Goal: Information Seeking & Learning: Learn about a topic

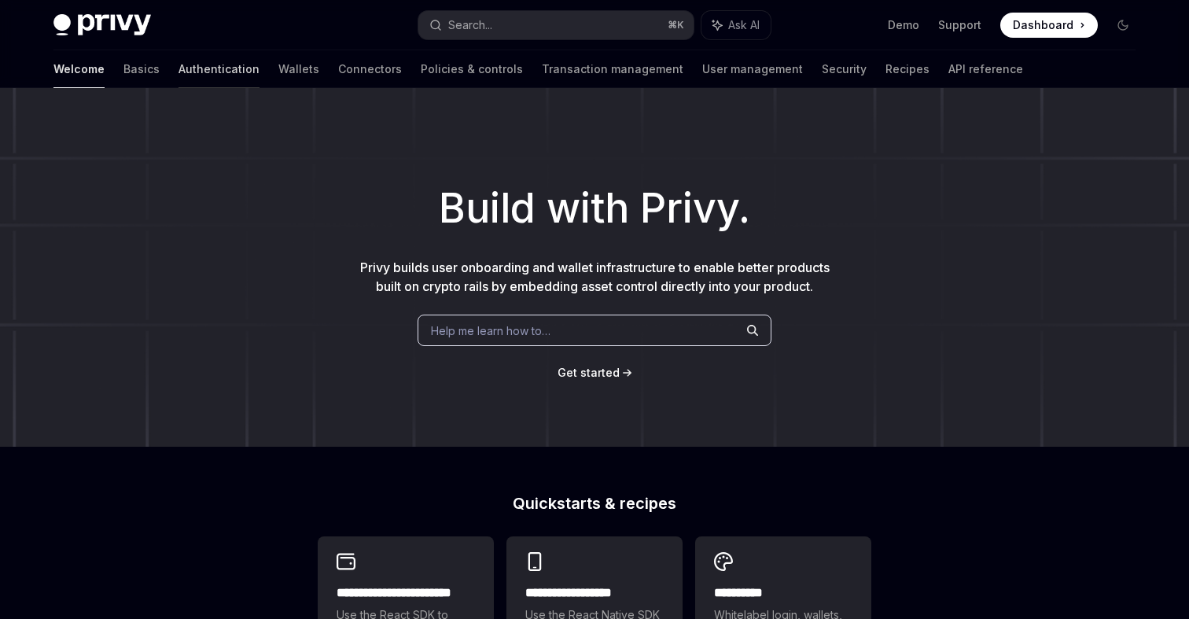
click at [179, 64] on link "Authentication" at bounding box center [219, 69] width 81 height 38
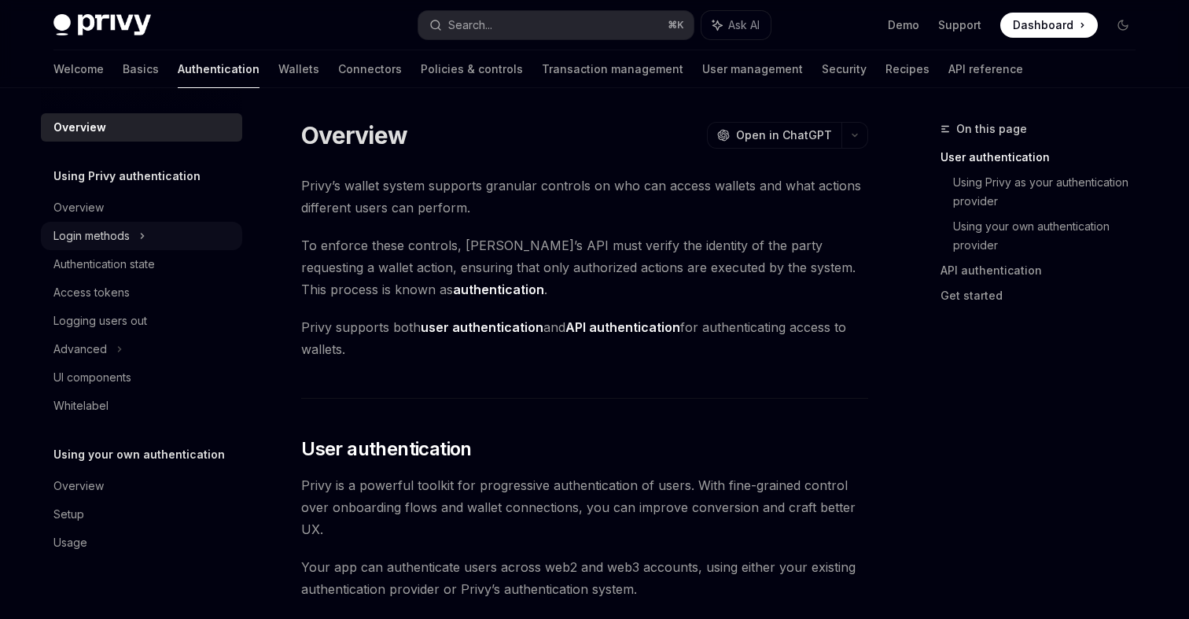
click at [131, 233] on div "Login methods" at bounding box center [141, 236] width 201 height 28
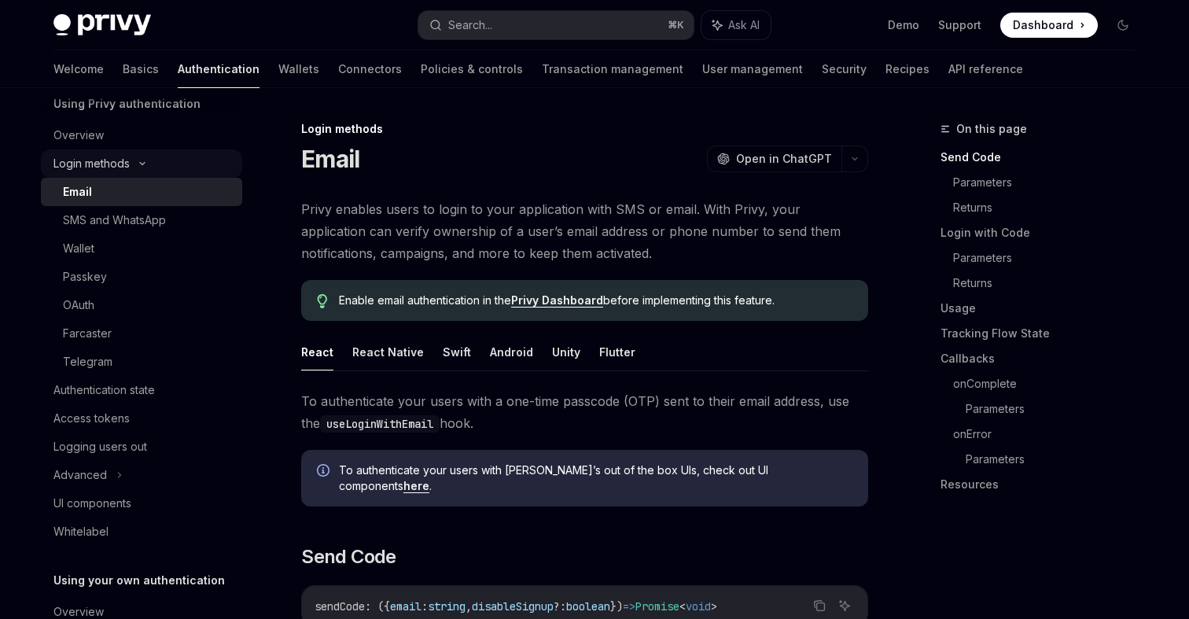
scroll to position [118, 0]
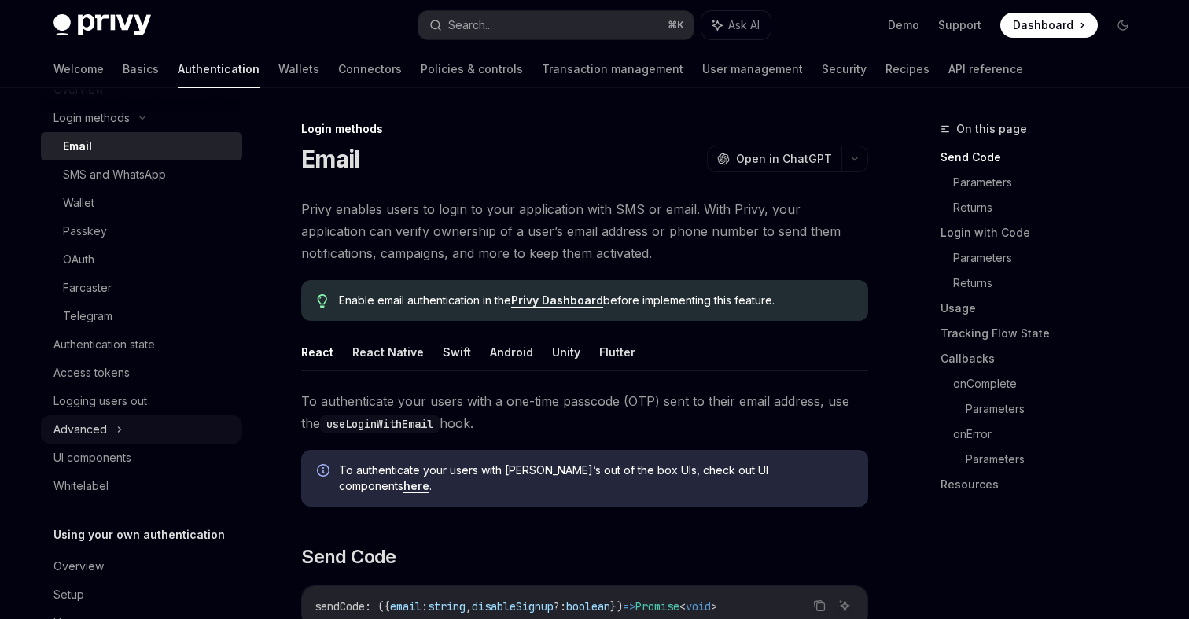
click at [126, 436] on div "Advanced" at bounding box center [141, 429] width 201 height 28
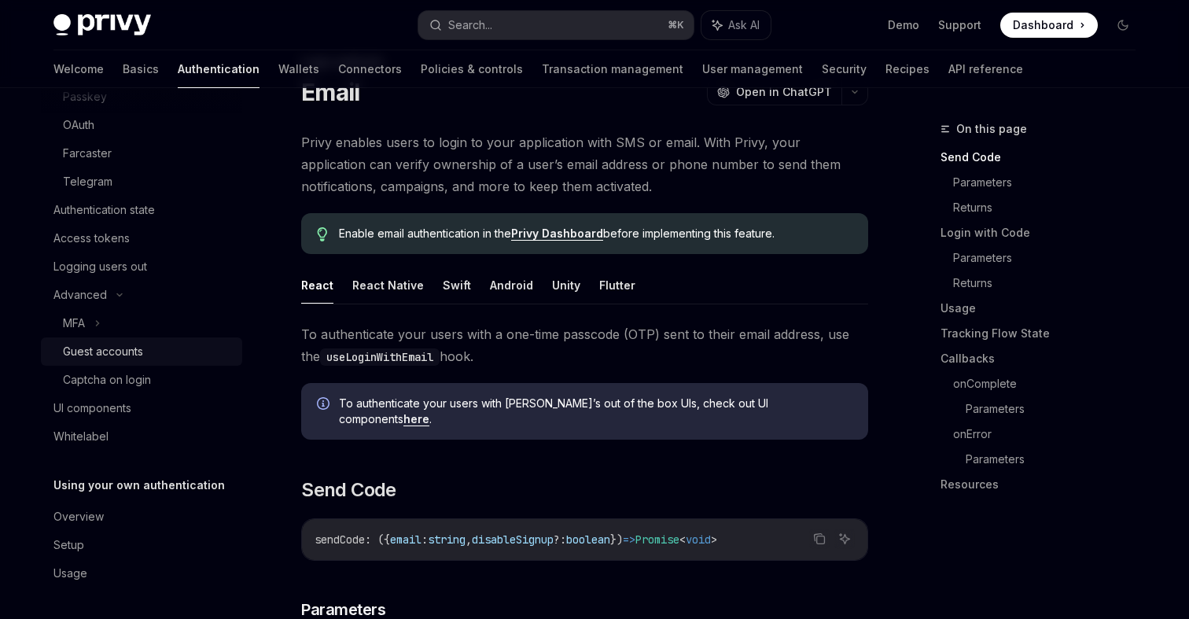
scroll to position [109, 0]
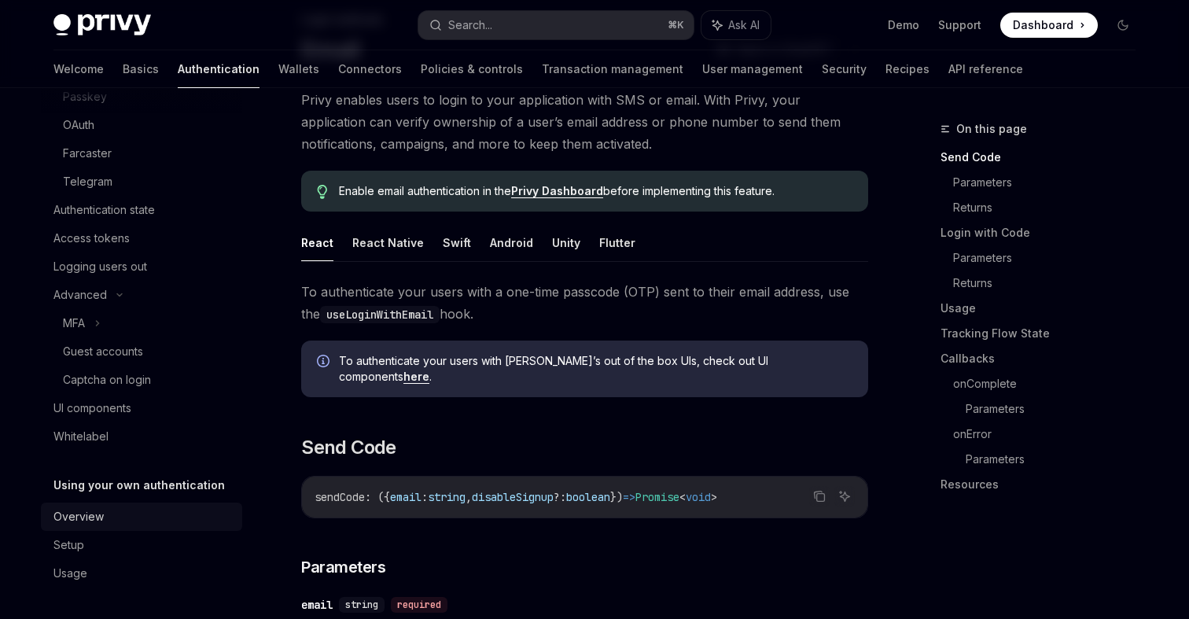
click at [109, 523] on div "Overview" at bounding box center [142, 516] width 179 height 19
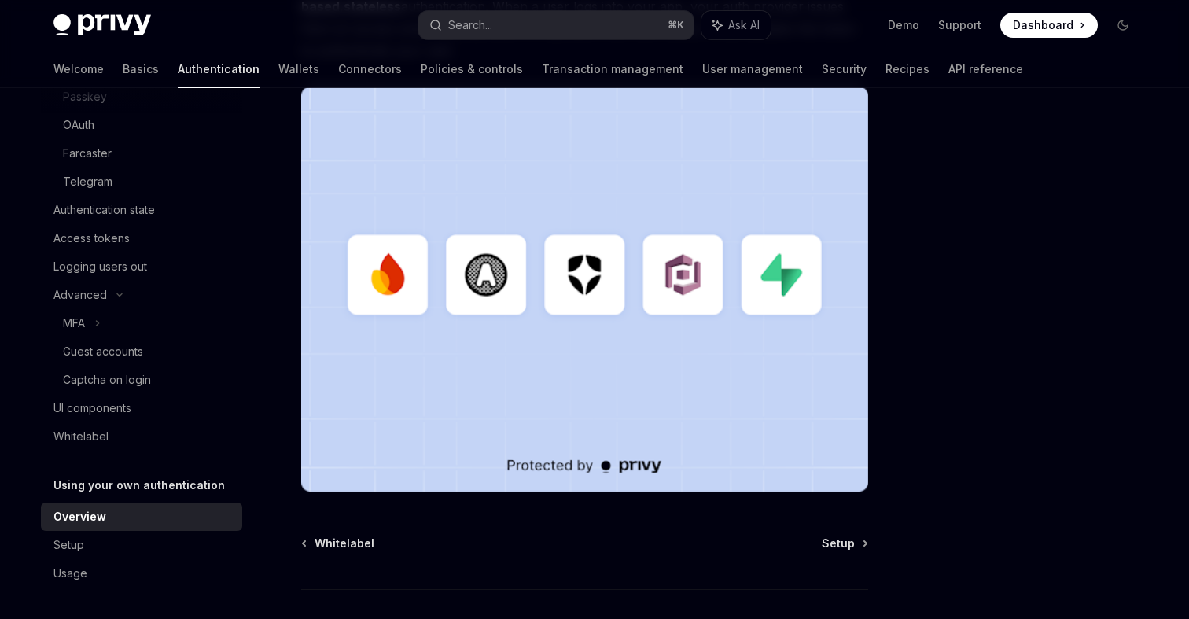
scroll to position [463, 0]
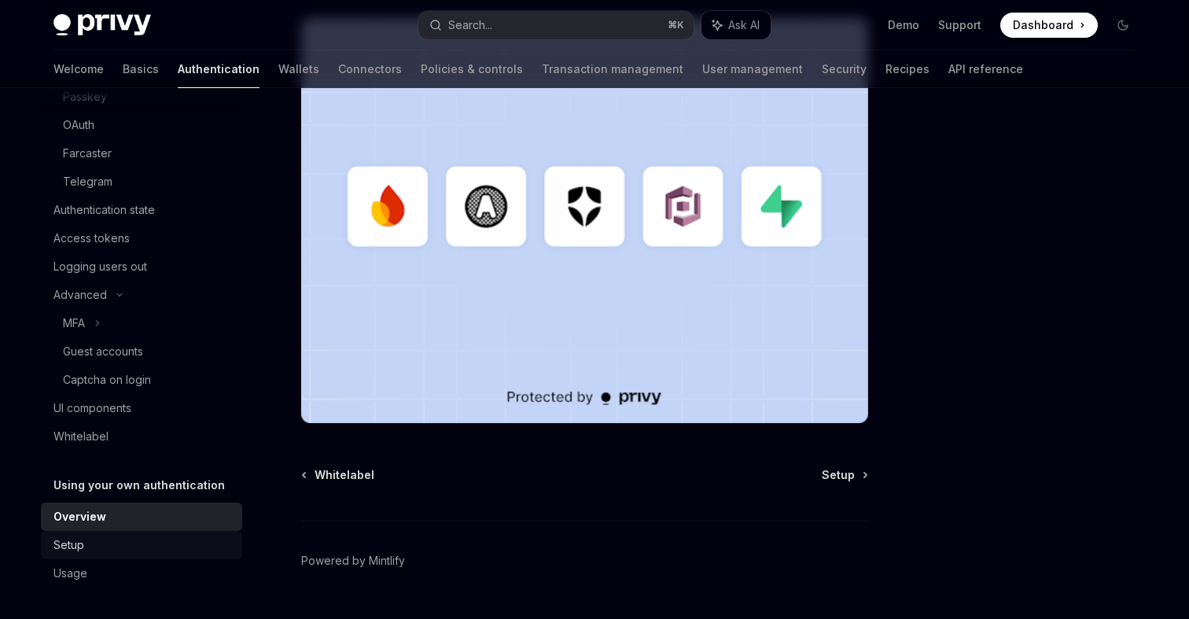
click at [112, 553] on div "Setup" at bounding box center [142, 545] width 179 height 19
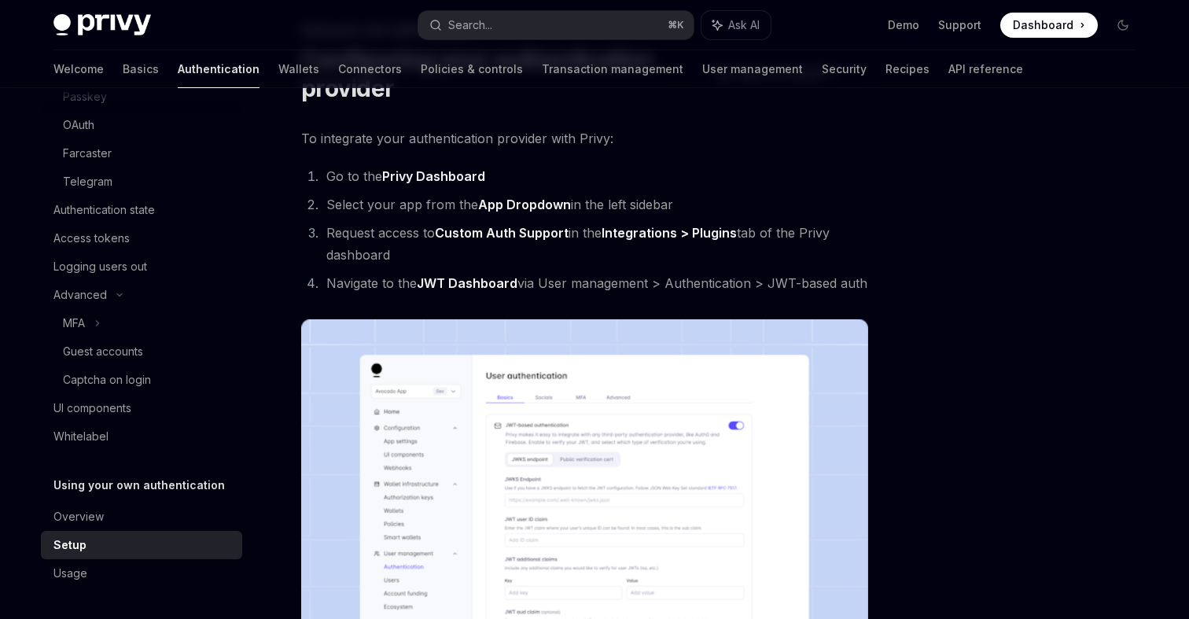
scroll to position [109, 0]
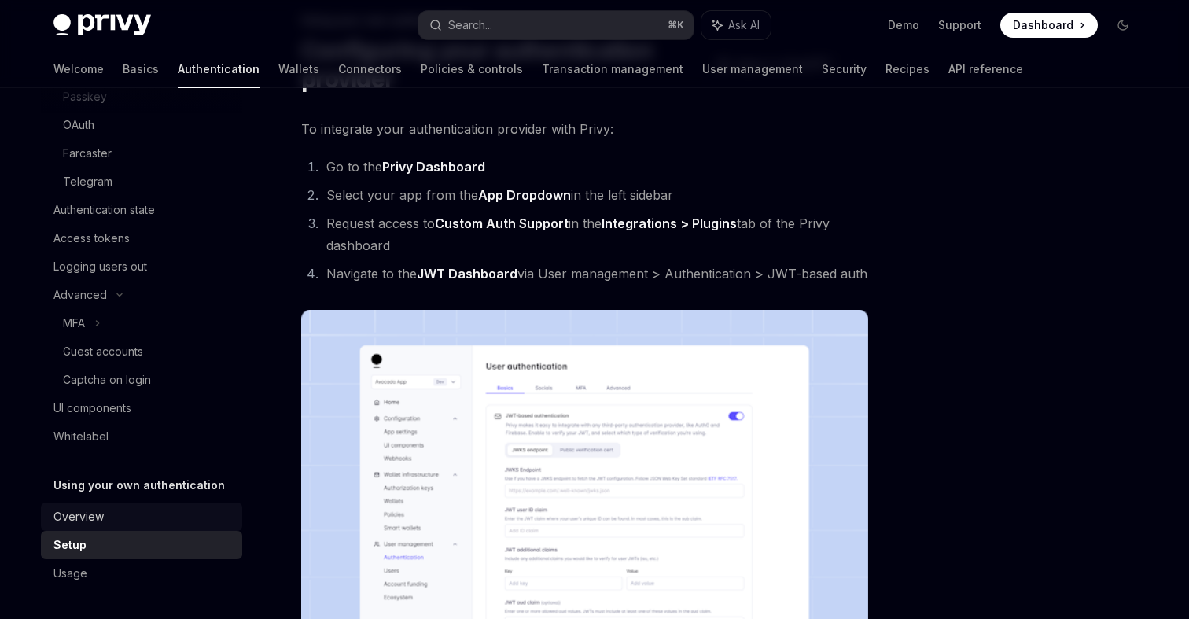
click at [120, 503] on link "Overview" at bounding box center [141, 517] width 201 height 28
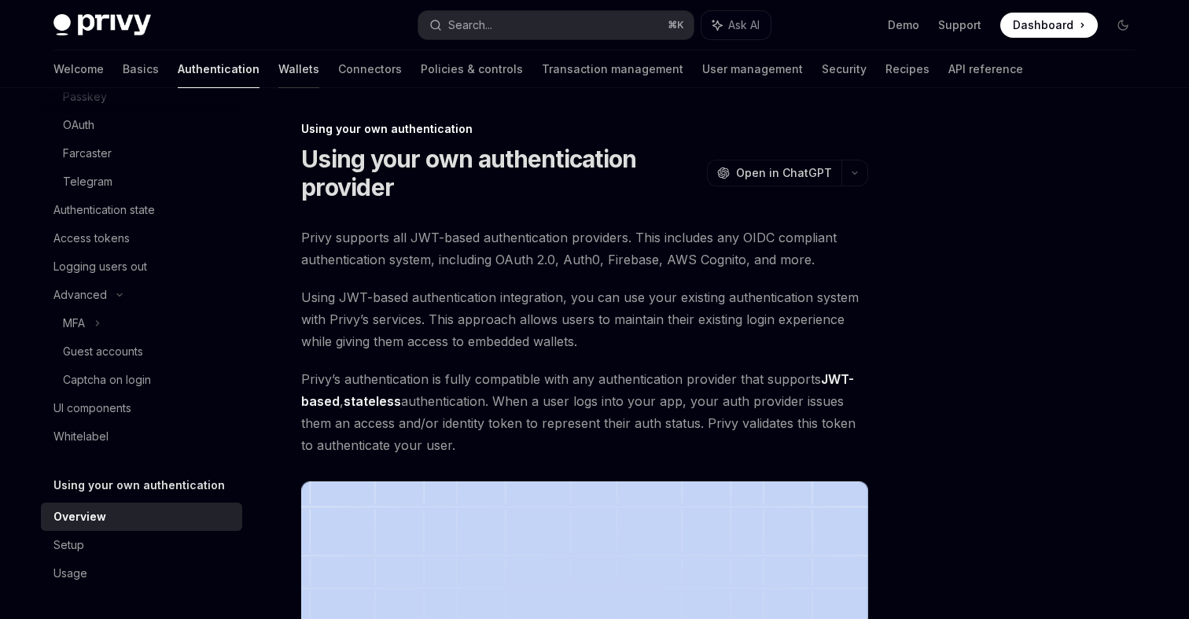
click at [278, 66] on link "Wallets" at bounding box center [298, 69] width 41 height 38
type textarea "*"
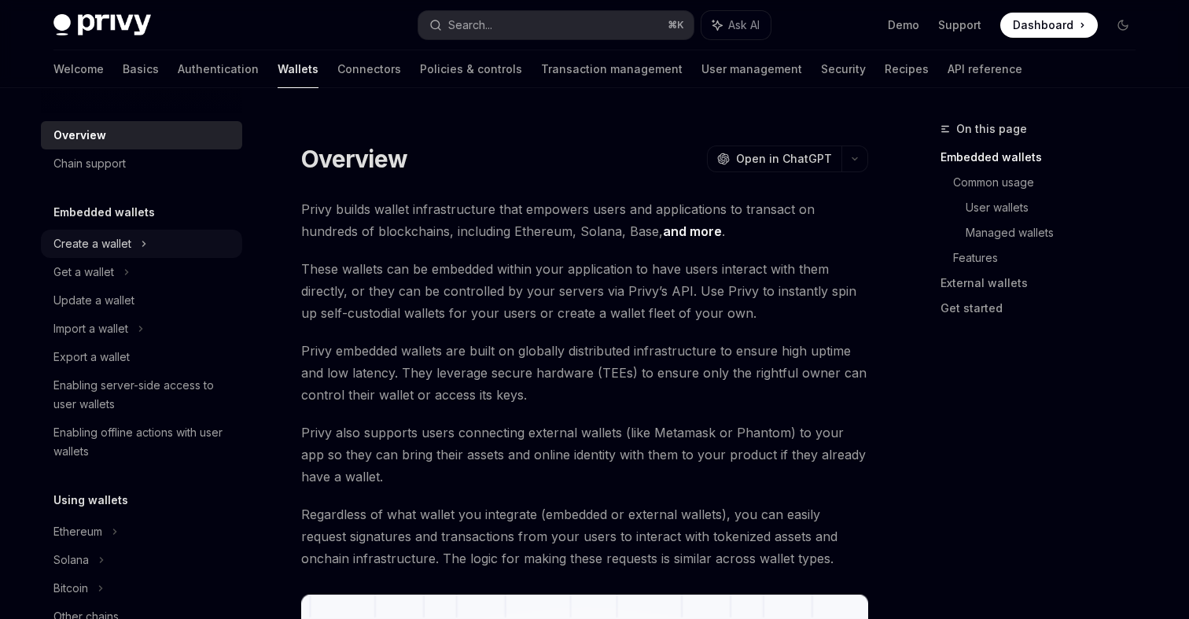
click at [163, 241] on div "Create a wallet" at bounding box center [141, 244] width 201 height 28
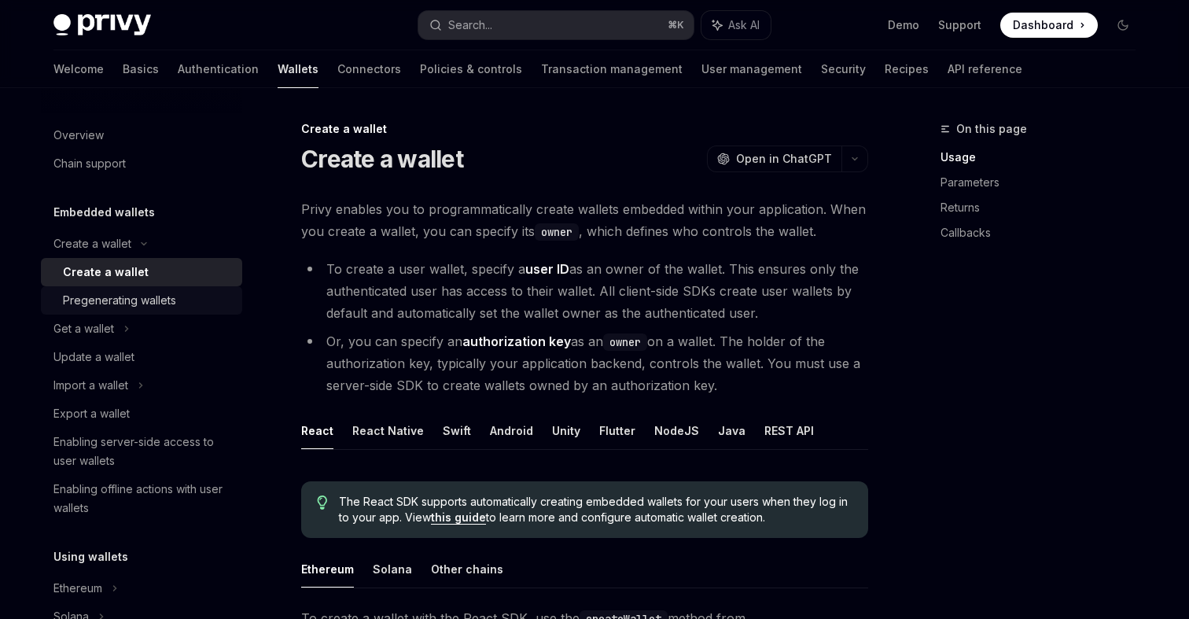
click at [178, 303] on div "Pregenerating wallets" at bounding box center [148, 300] width 170 height 19
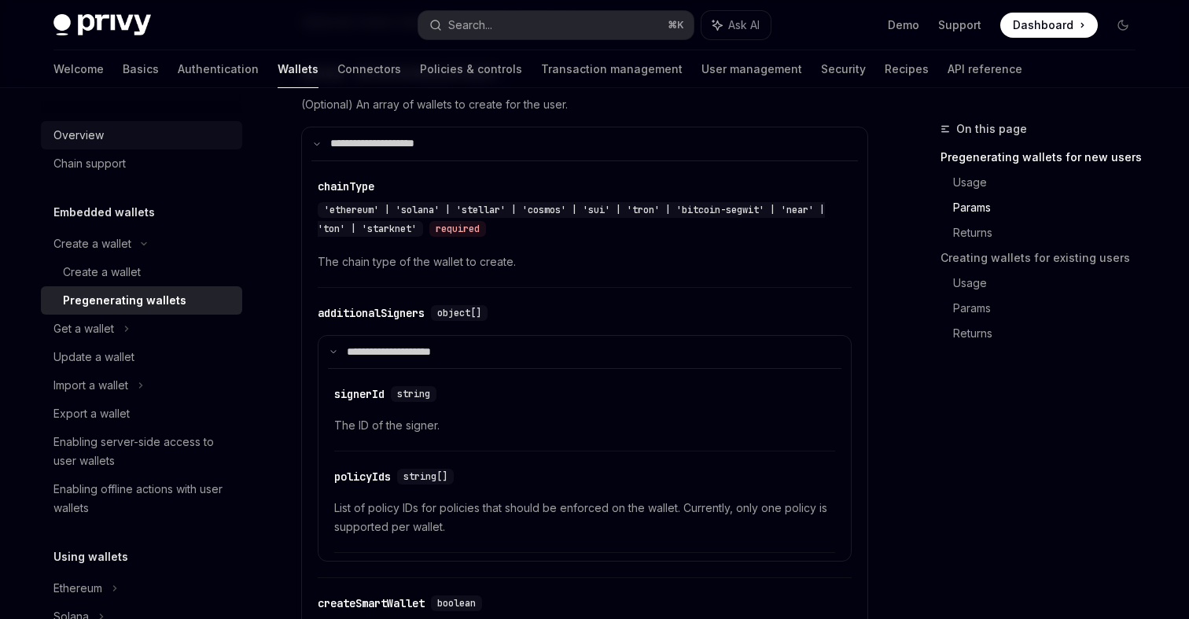
click at [101, 131] on div "Overview" at bounding box center [78, 135] width 50 height 19
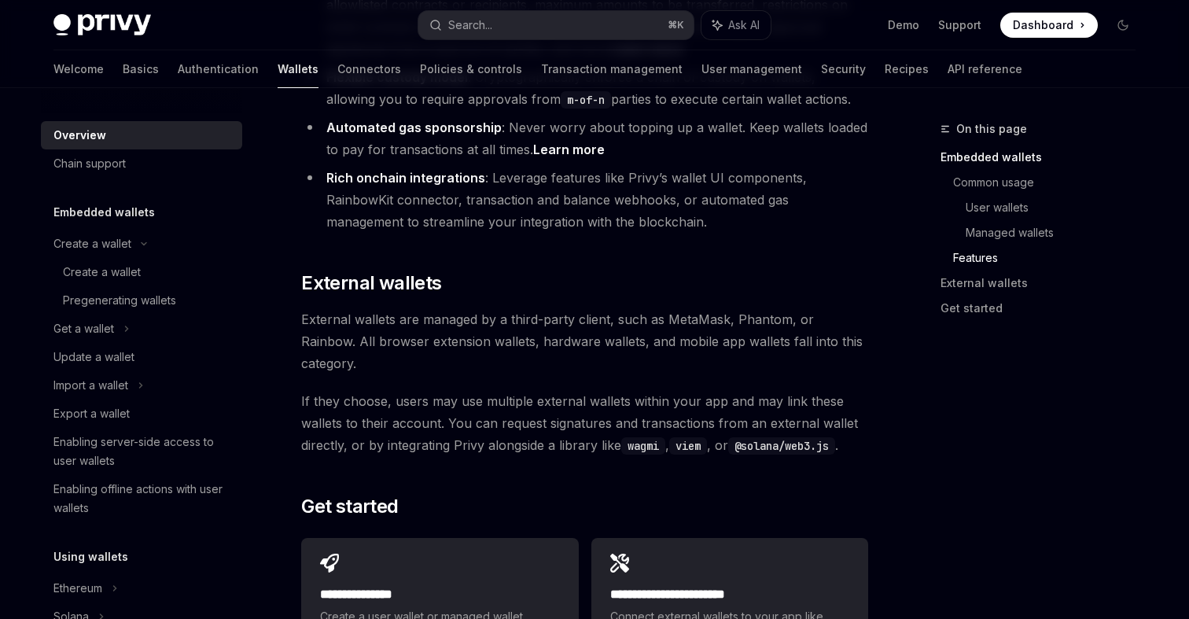
scroll to position [2182, 0]
click at [178, 73] on link "Authentication" at bounding box center [218, 69] width 81 height 38
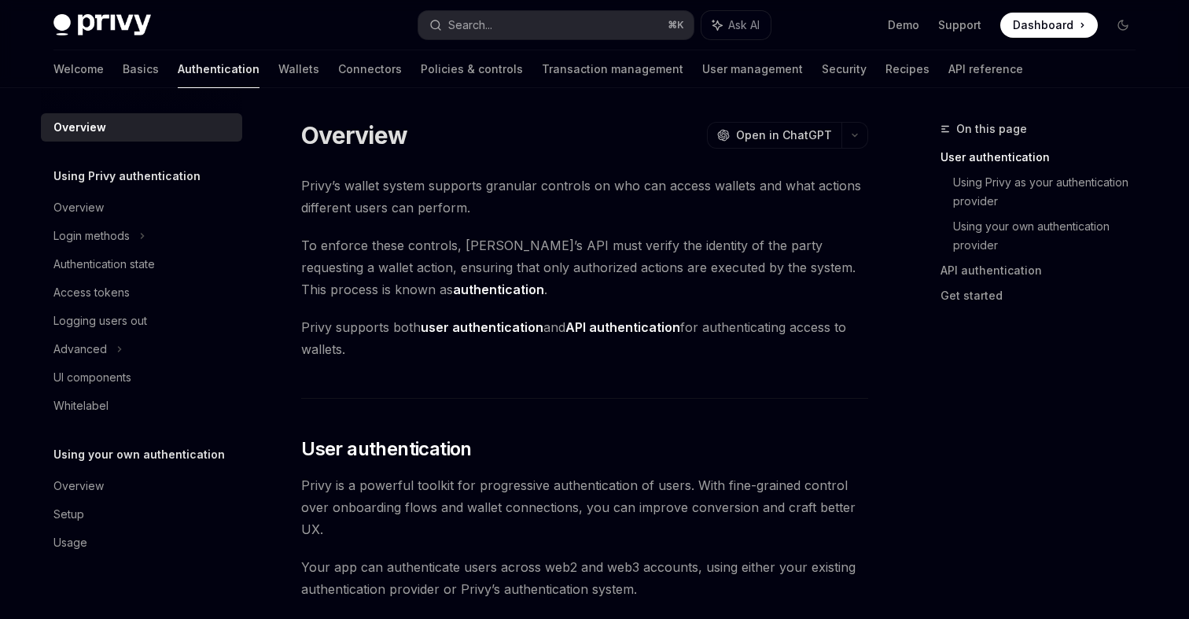
scroll to position [17, 0]
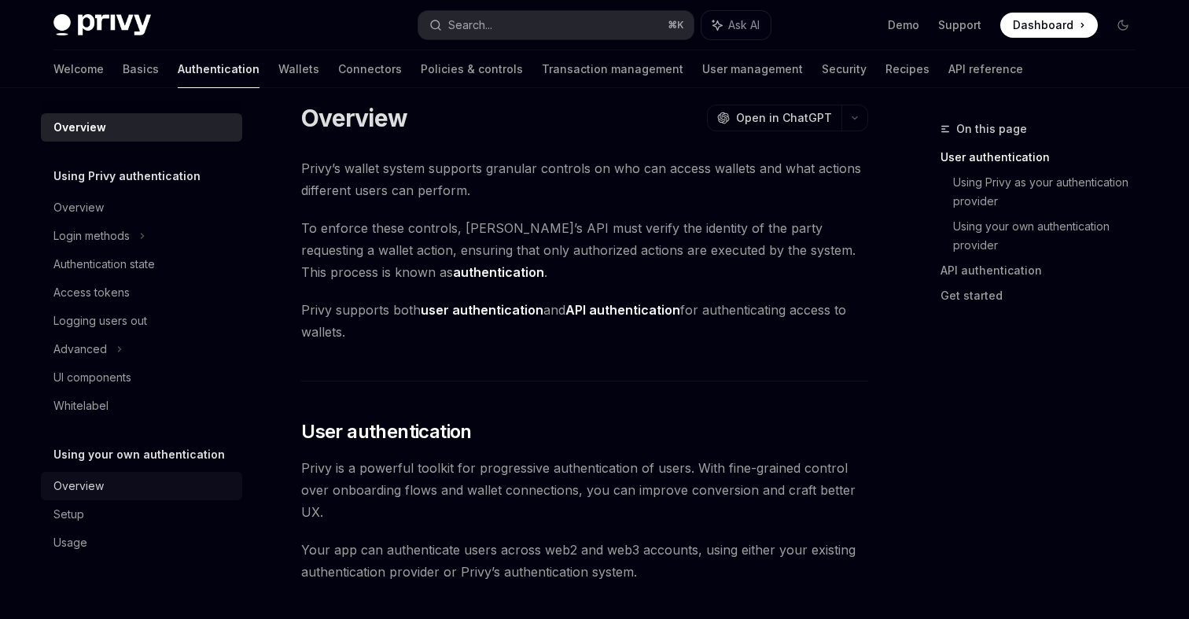
click at [99, 482] on div "Overview" at bounding box center [78, 486] width 50 height 19
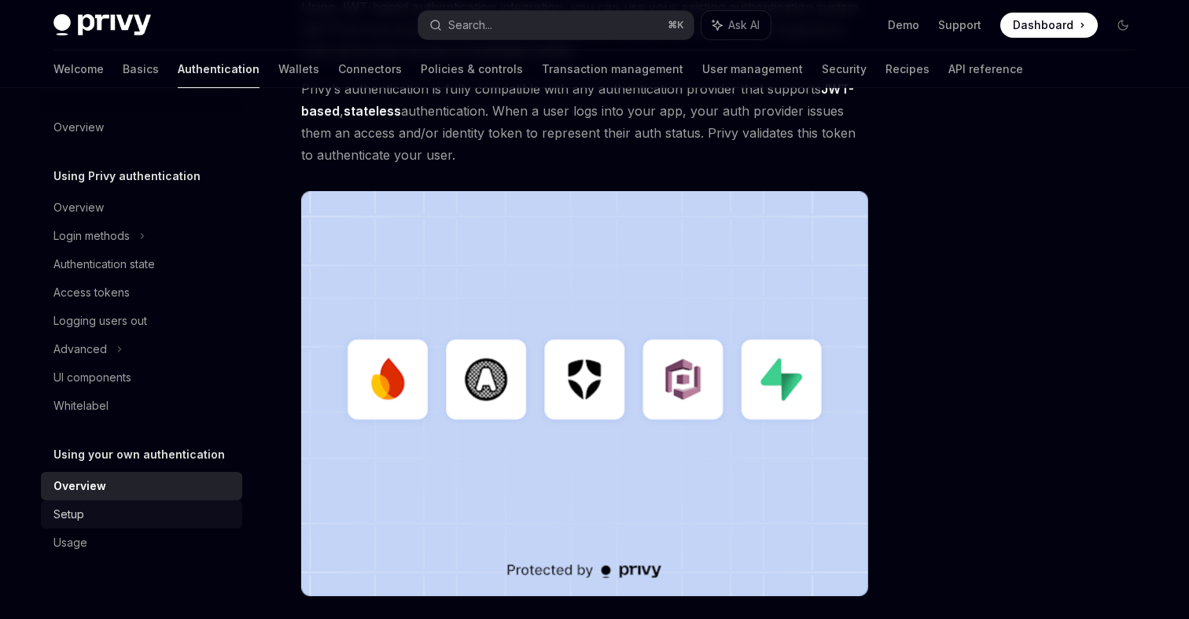
scroll to position [300, 0]
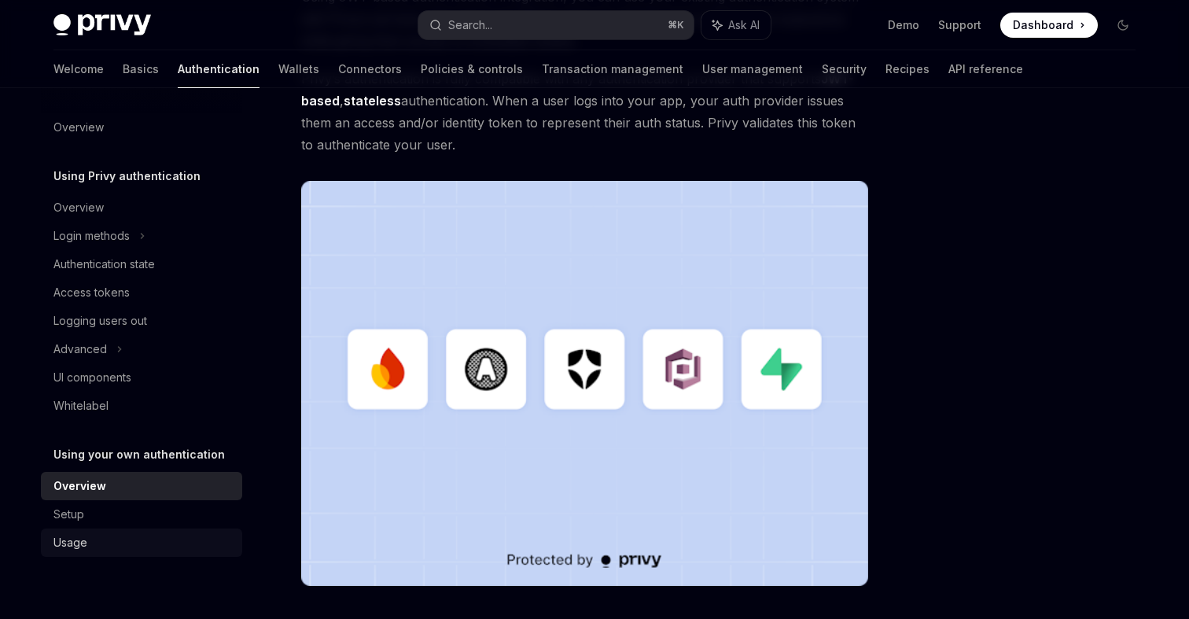
click at [133, 546] on div "Usage" at bounding box center [142, 542] width 179 height 19
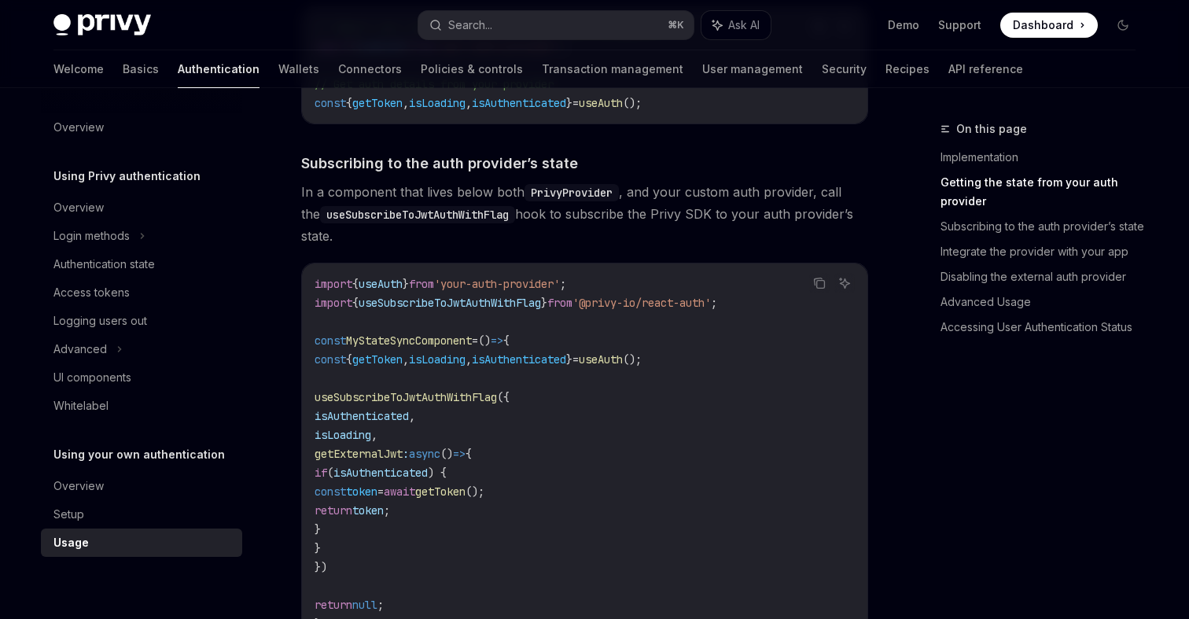
scroll to position [509, 0]
click at [1023, 321] on link "Accessing User Authentication Status" at bounding box center [1045, 327] width 208 height 25
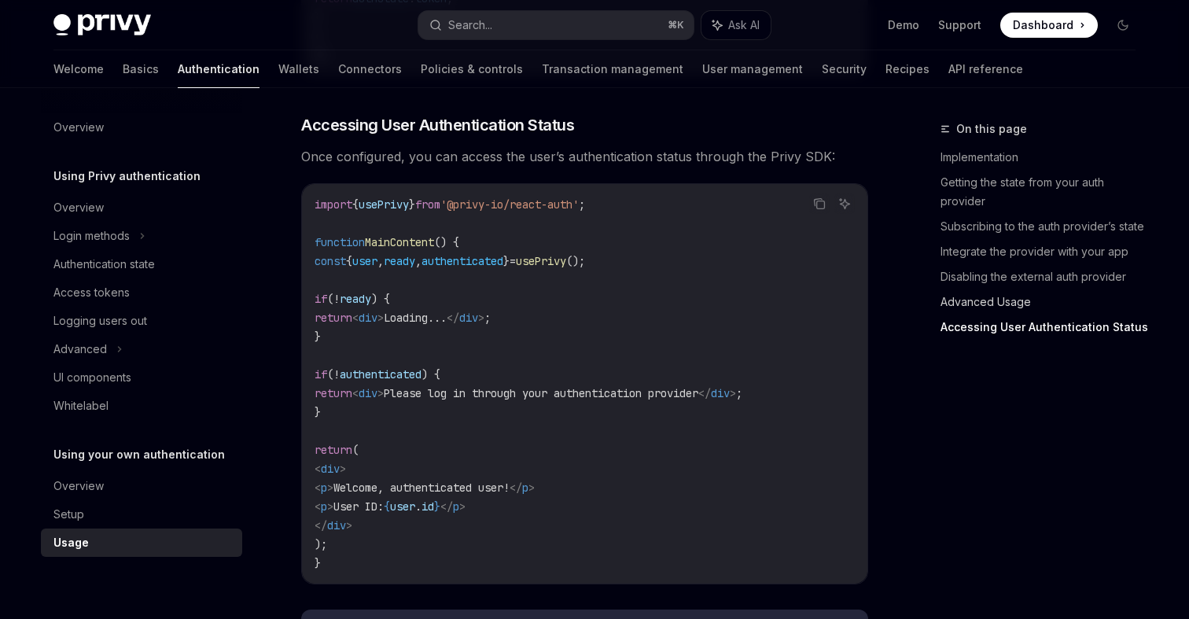
click at [990, 295] on link "Advanced Usage" at bounding box center [1045, 301] width 208 height 25
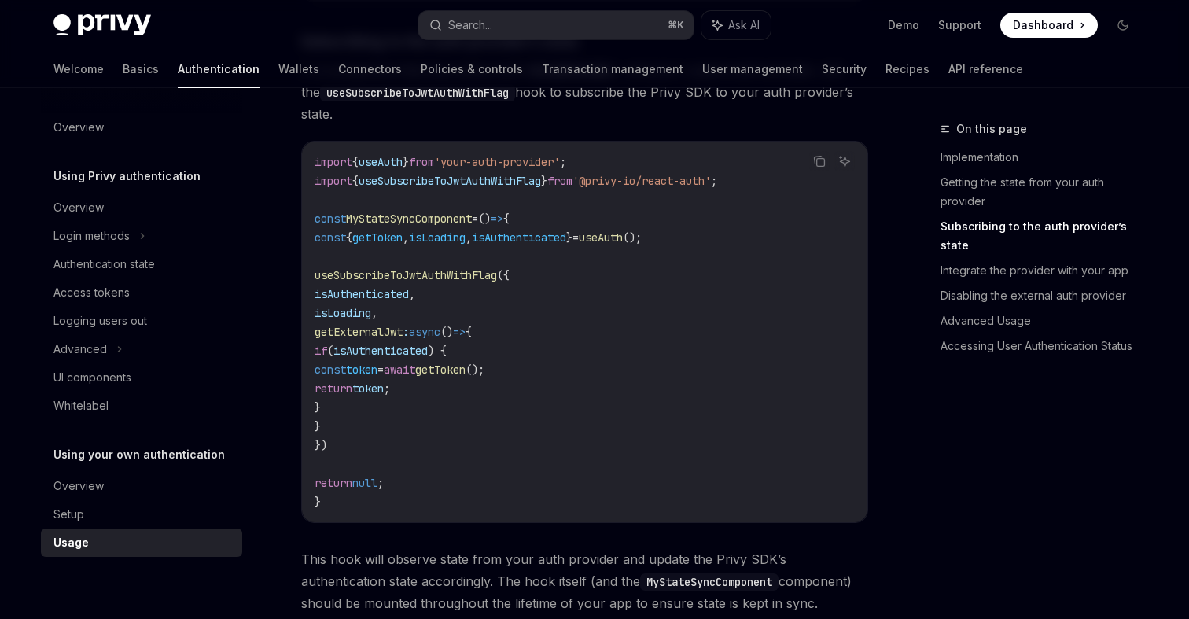
scroll to position [591, 0]
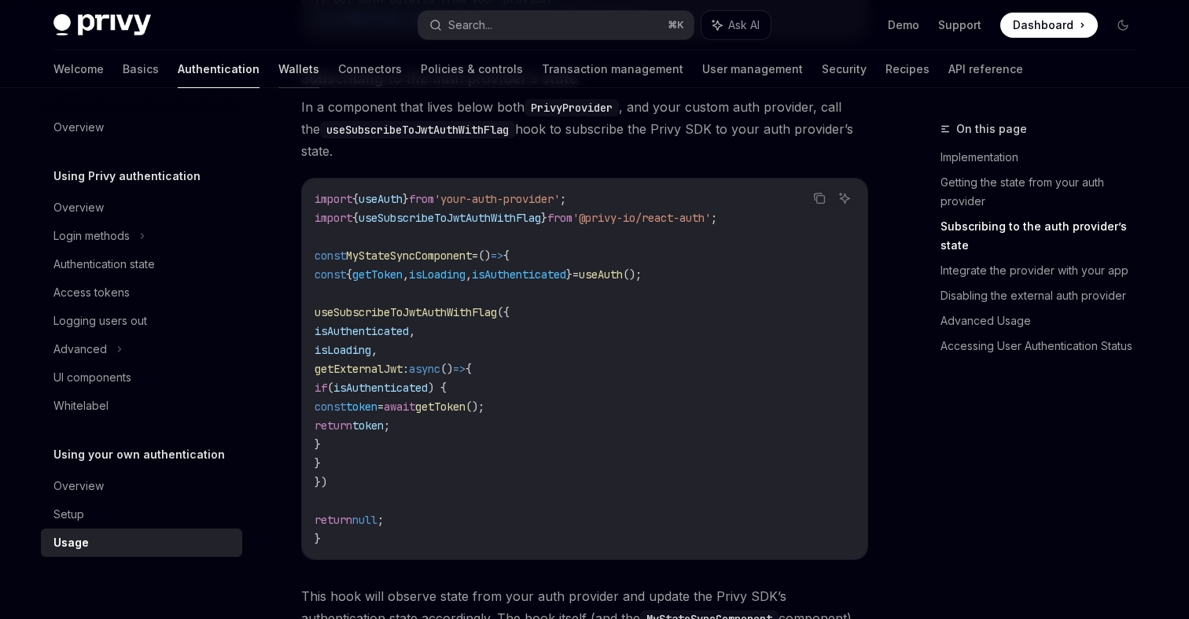
click at [278, 72] on link "Wallets" at bounding box center [298, 69] width 41 height 38
type textarea "*"
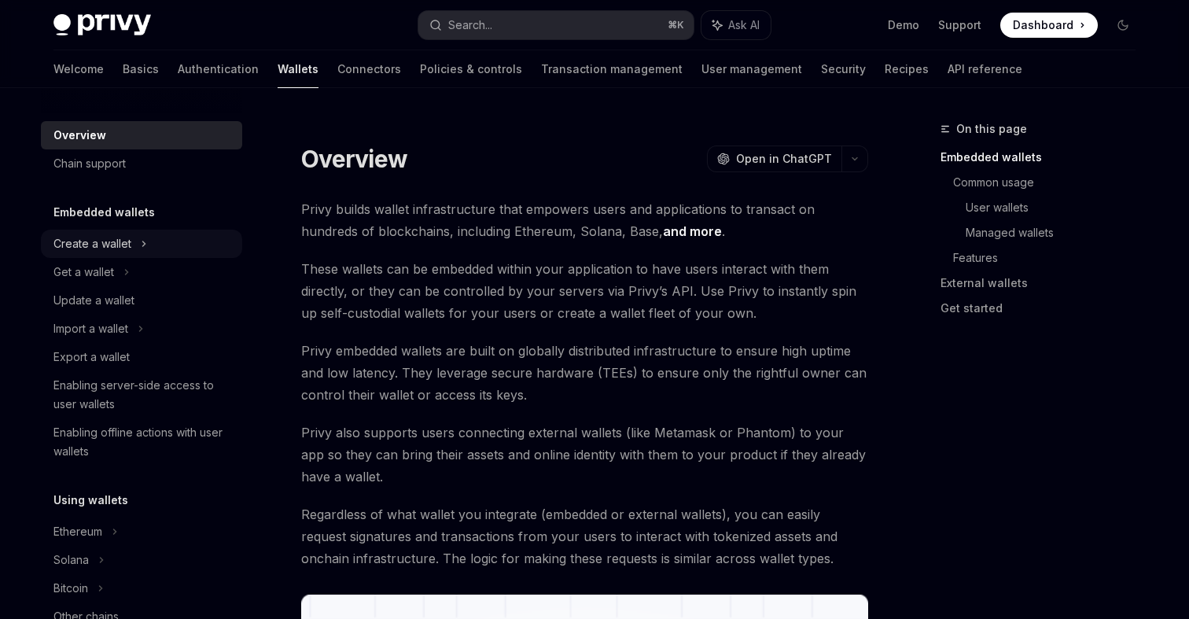
click at [122, 256] on div "Create a wallet" at bounding box center [141, 244] width 201 height 28
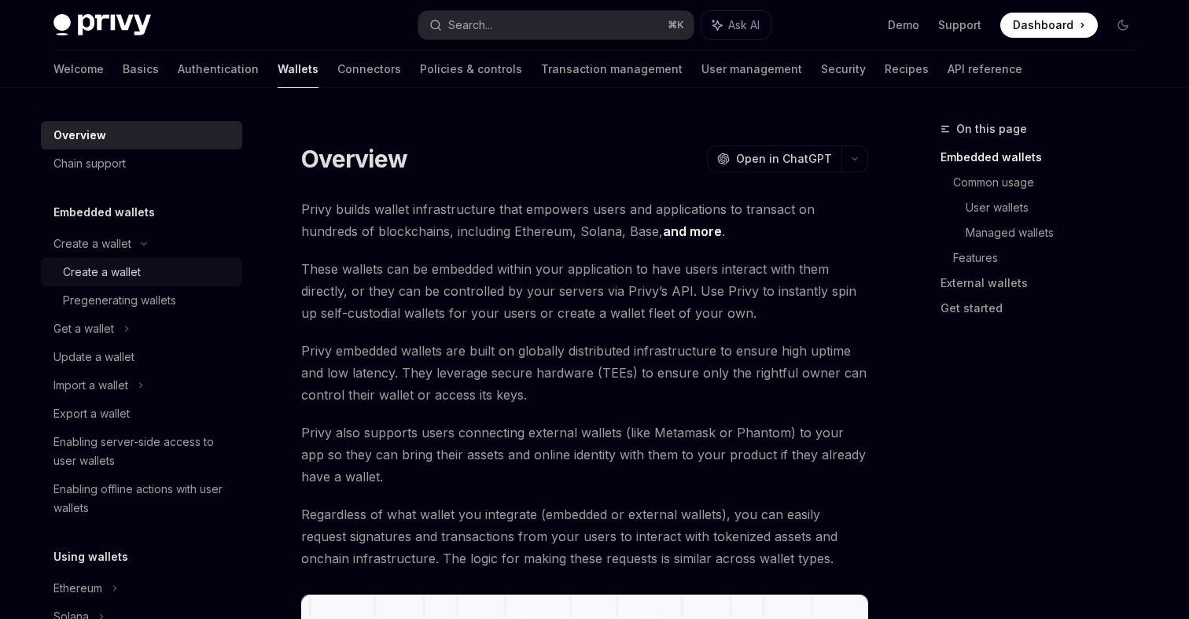
click at [124, 264] on div "Create a wallet" at bounding box center [102, 272] width 78 height 19
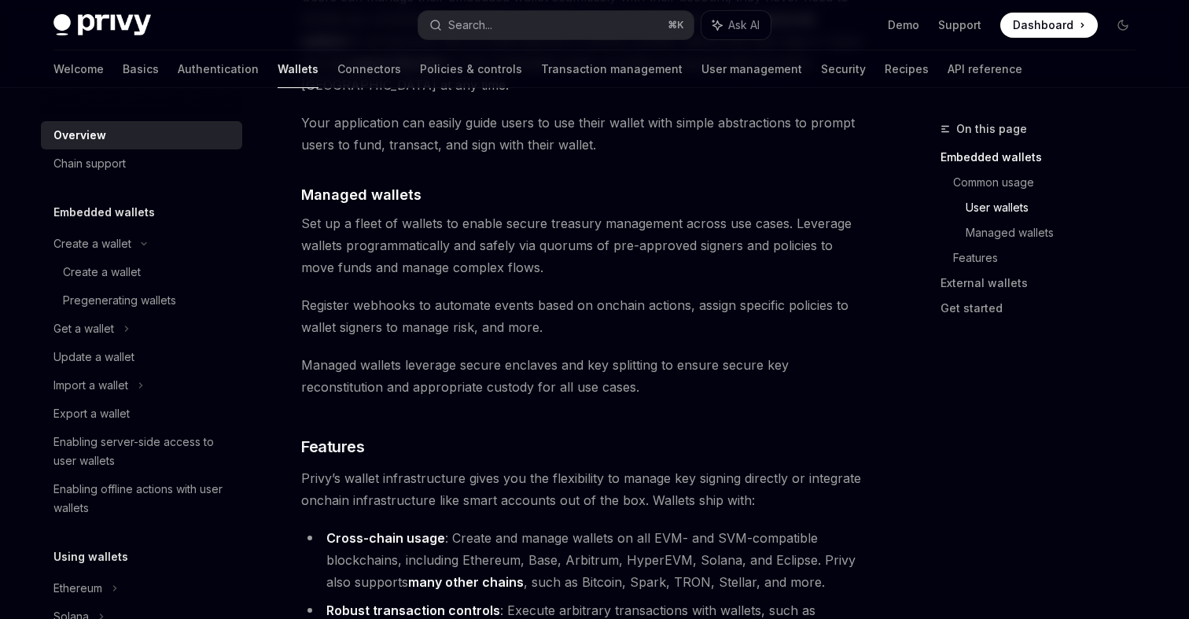
scroll to position [1434, 0]
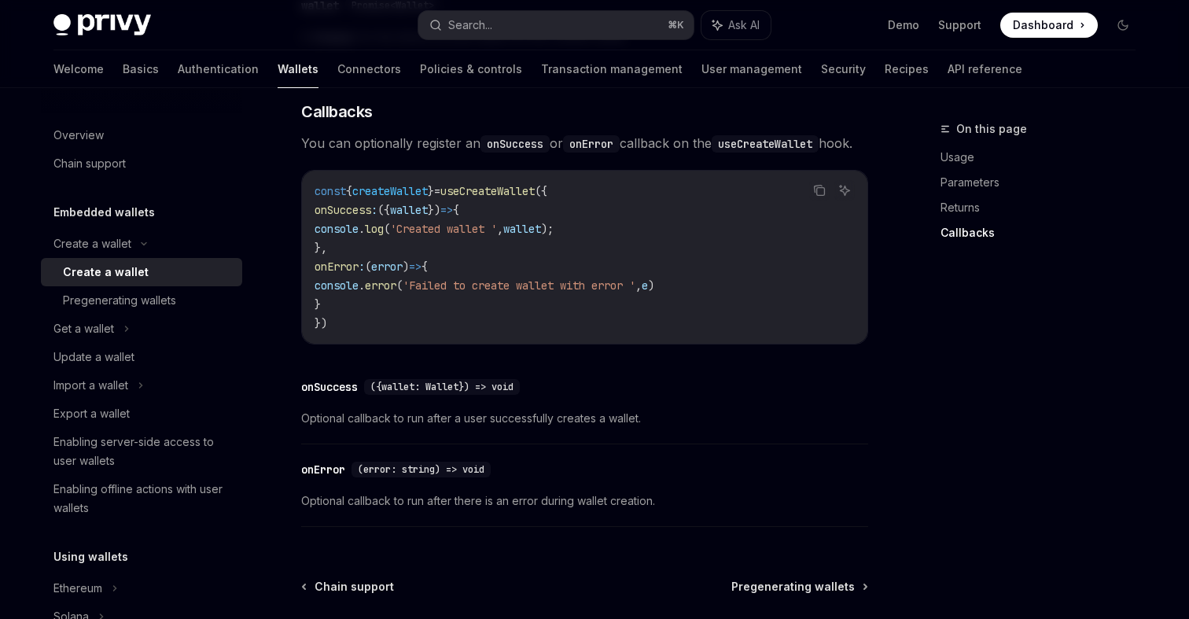
scroll to position [1123, 0]
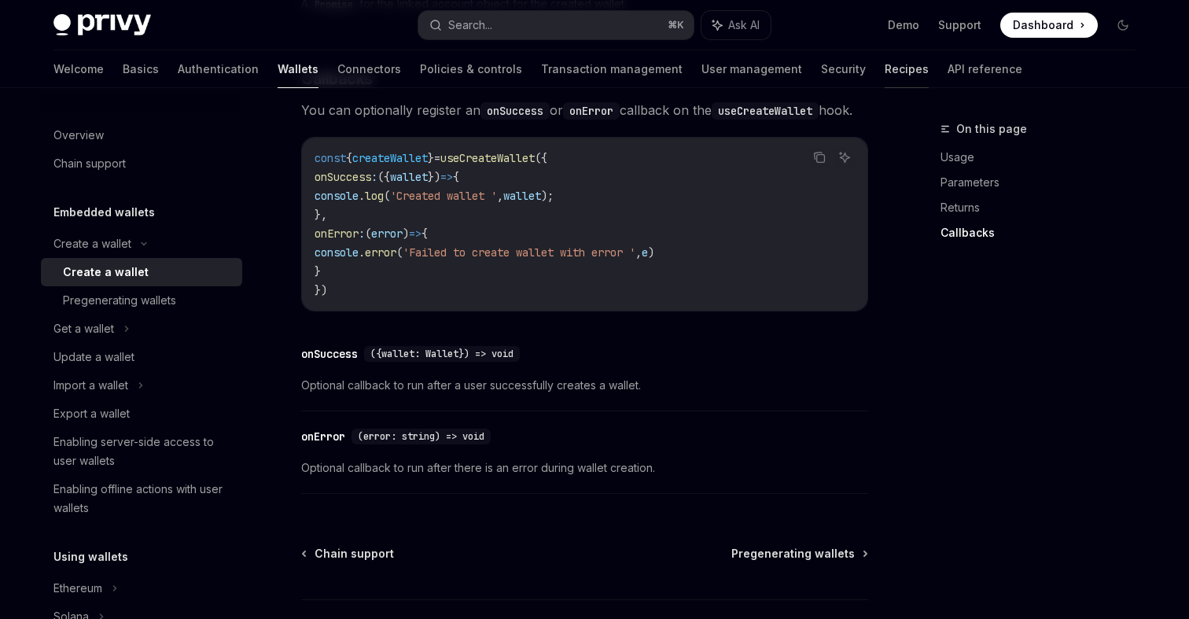
click at [885, 77] on link "Recipes" at bounding box center [907, 69] width 44 height 38
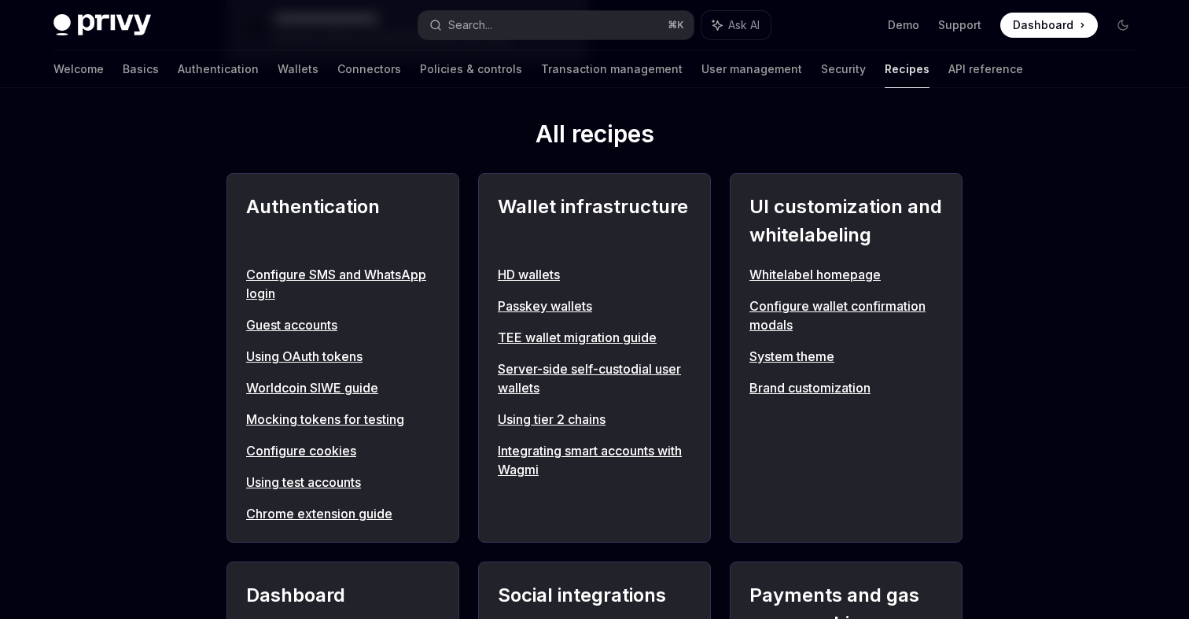
scroll to position [538, 0]
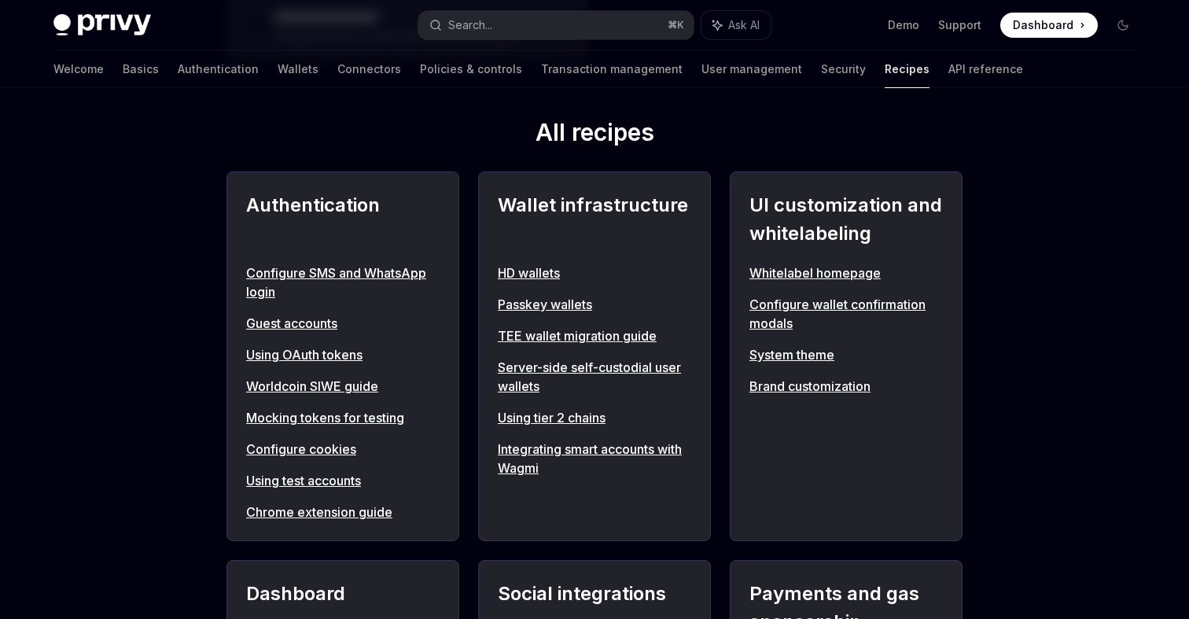
click at [835, 271] on link "Whitelabel homepage" at bounding box center [845, 272] width 193 height 19
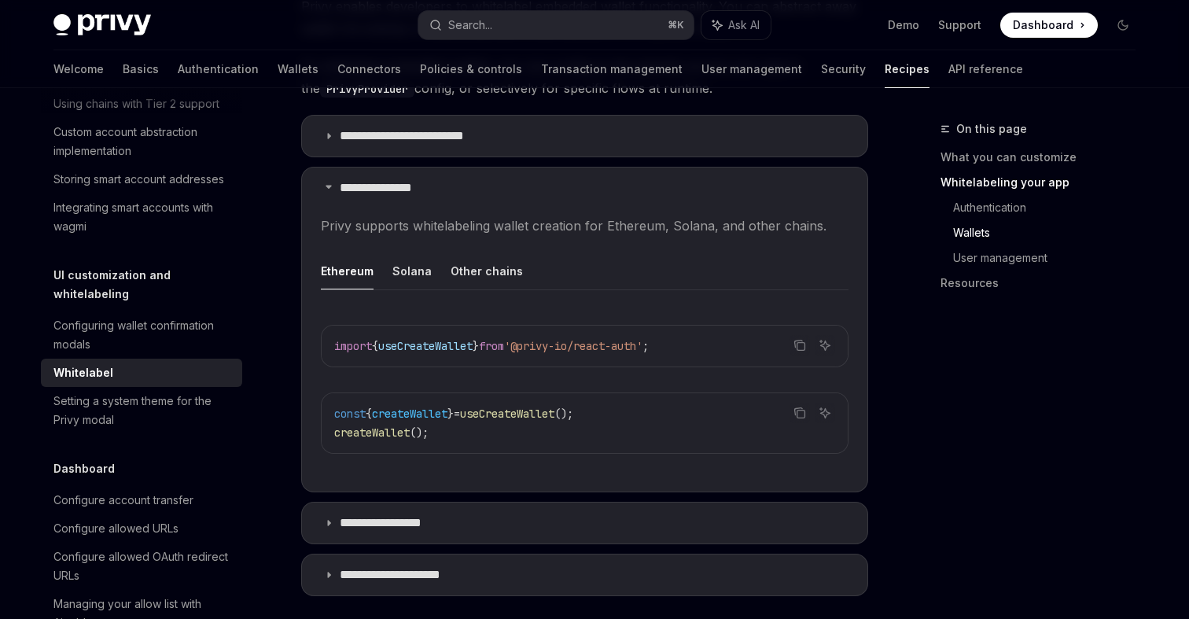
scroll to position [1757, 0]
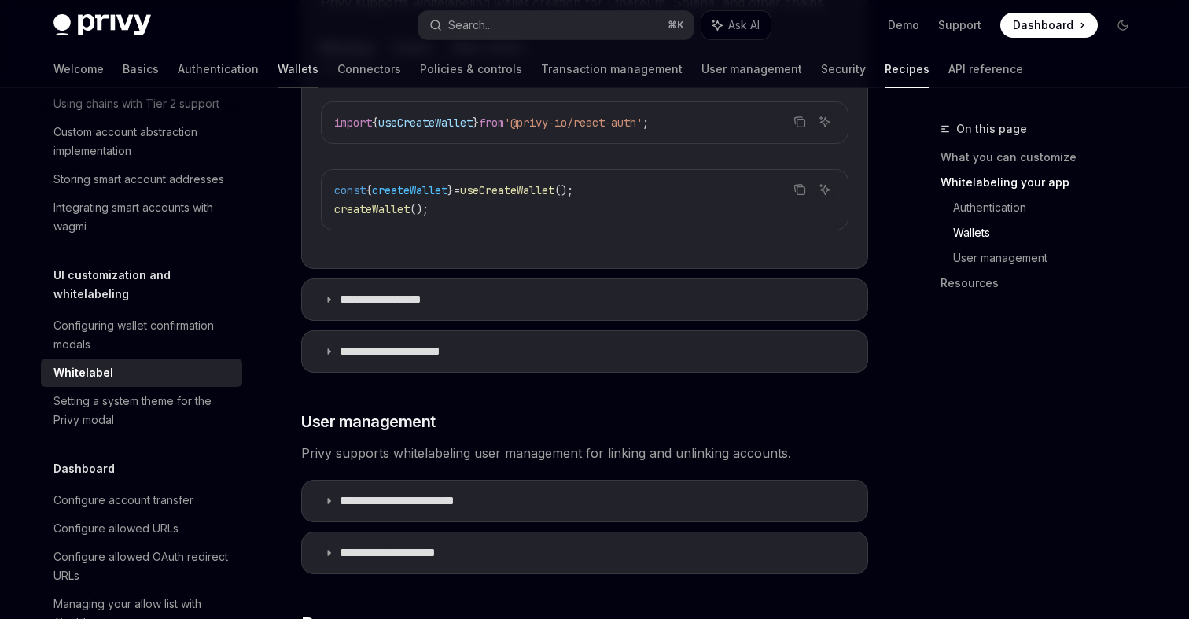
click at [278, 72] on link "Wallets" at bounding box center [298, 69] width 41 height 38
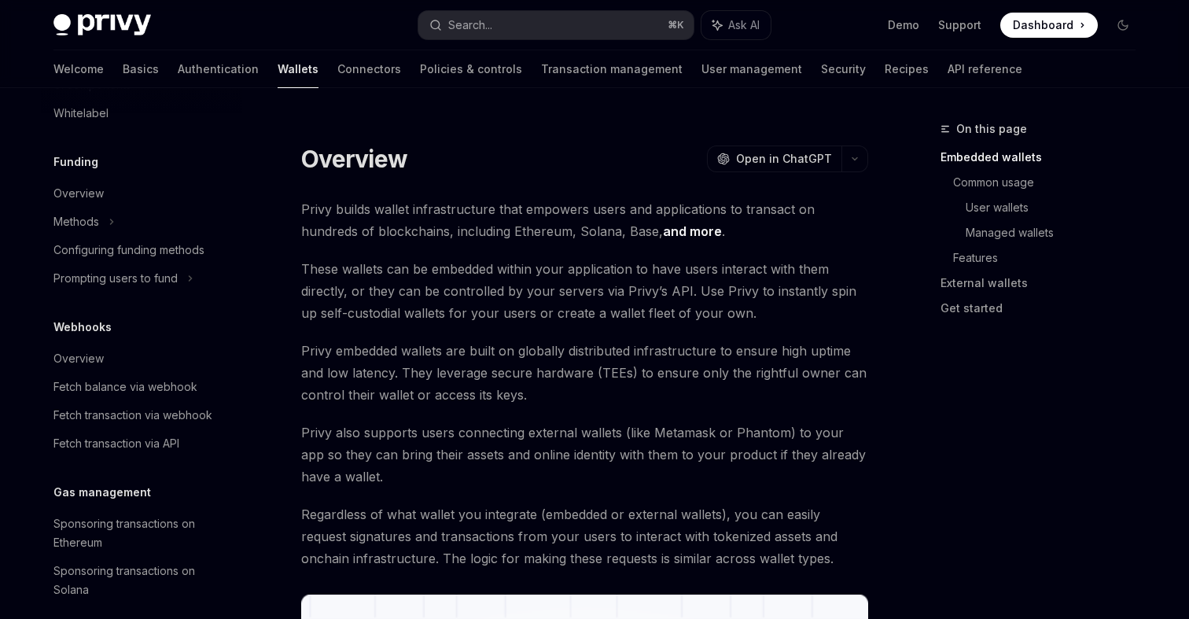
scroll to position [599, 0]
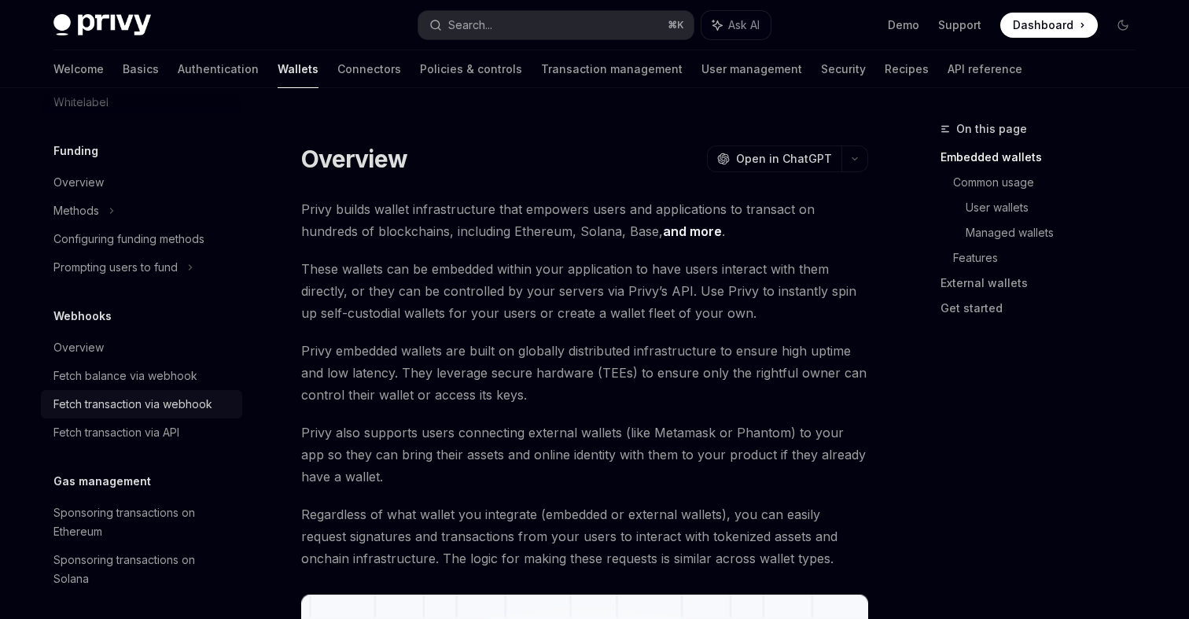
click at [105, 403] on div "Fetch transaction via webhook" at bounding box center [132, 404] width 159 height 19
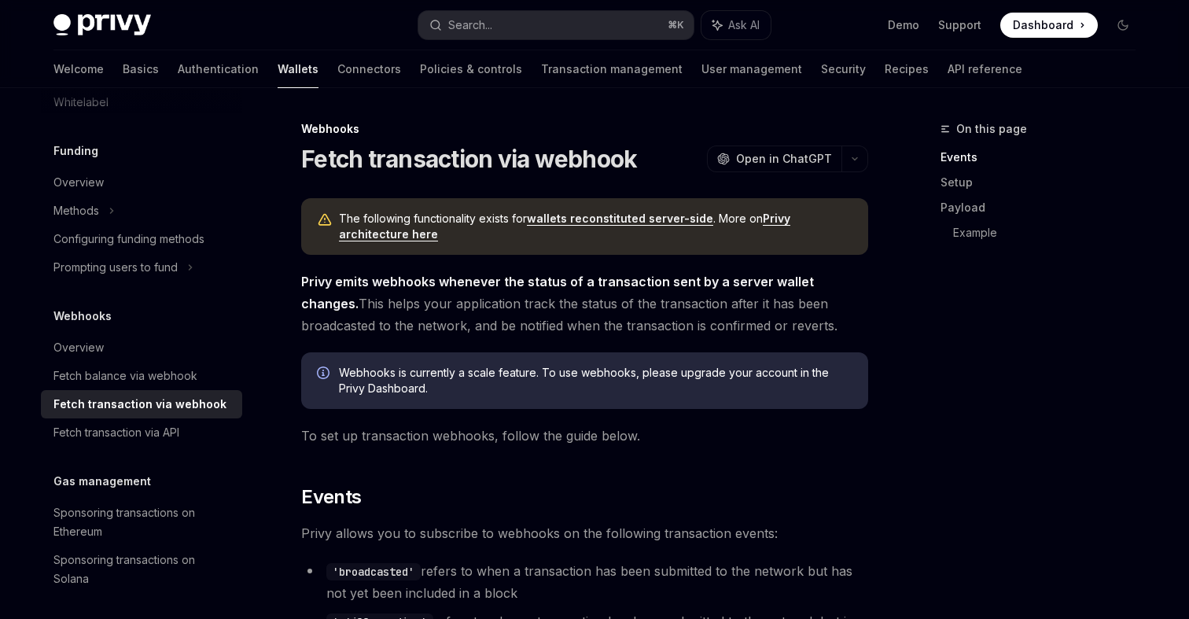
click at [400, 238] on link "Privy architecture here" at bounding box center [564, 227] width 451 height 30
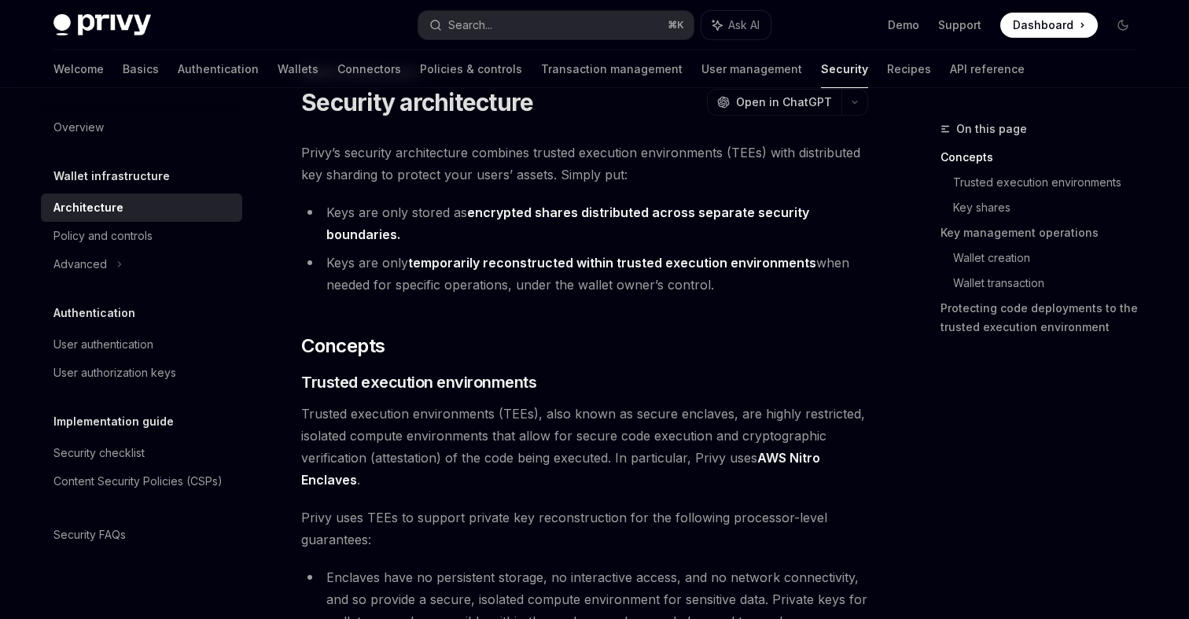
scroll to position [58, 0]
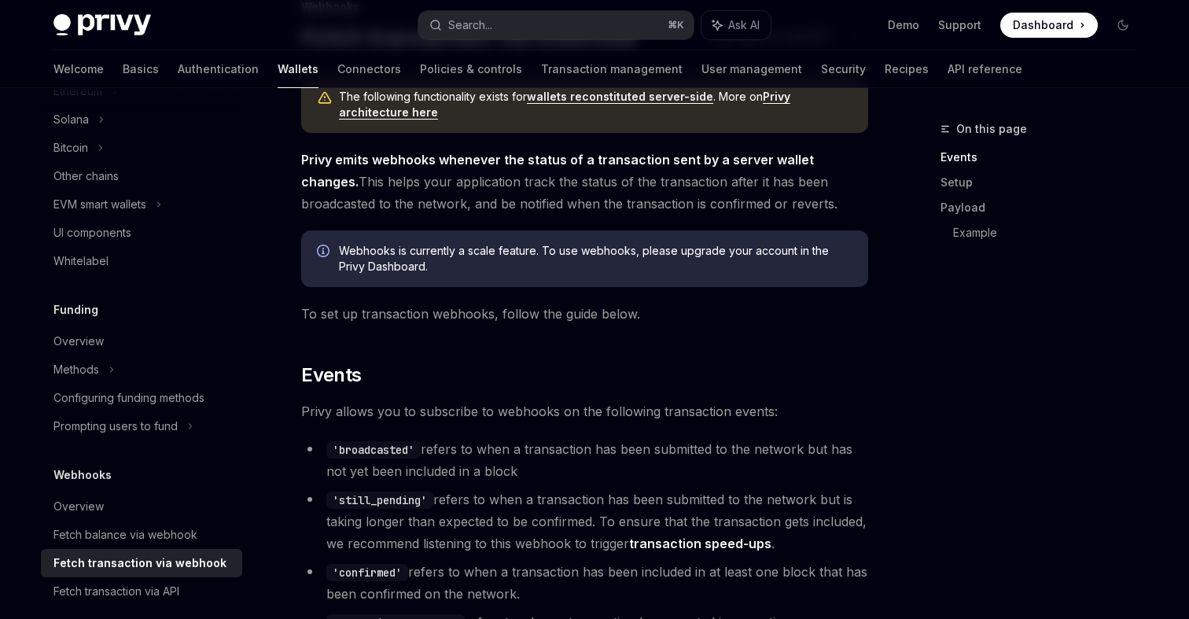
scroll to position [493, 0]
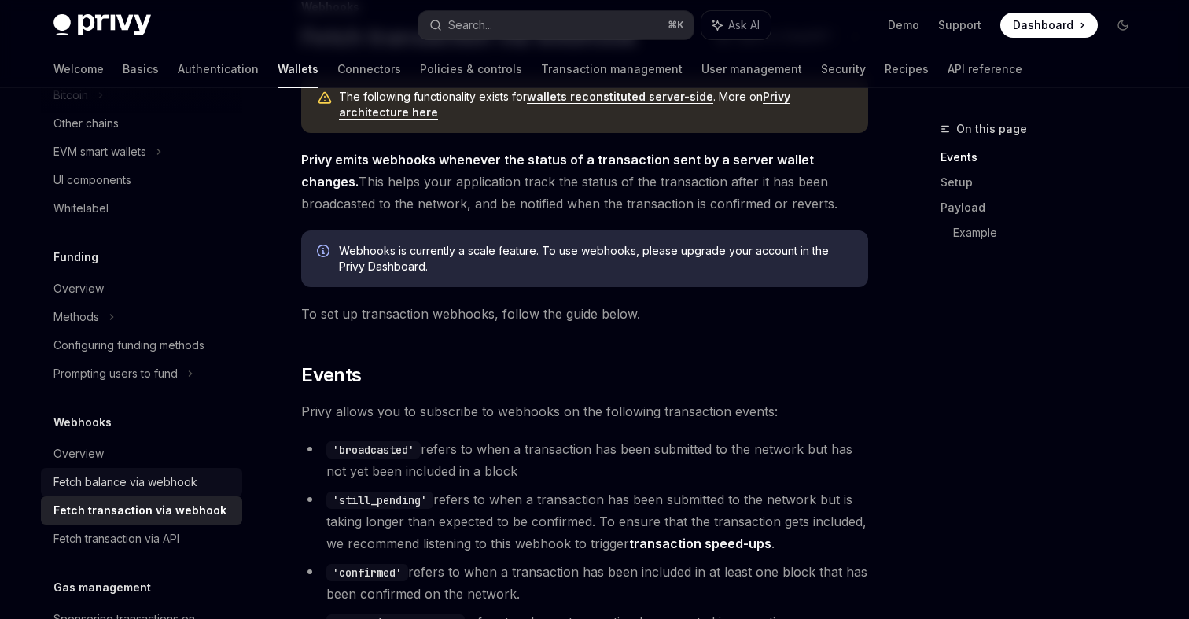
click at [142, 490] on div "Fetch balance via webhook" at bounding box center [125, 482] width 144 height 19
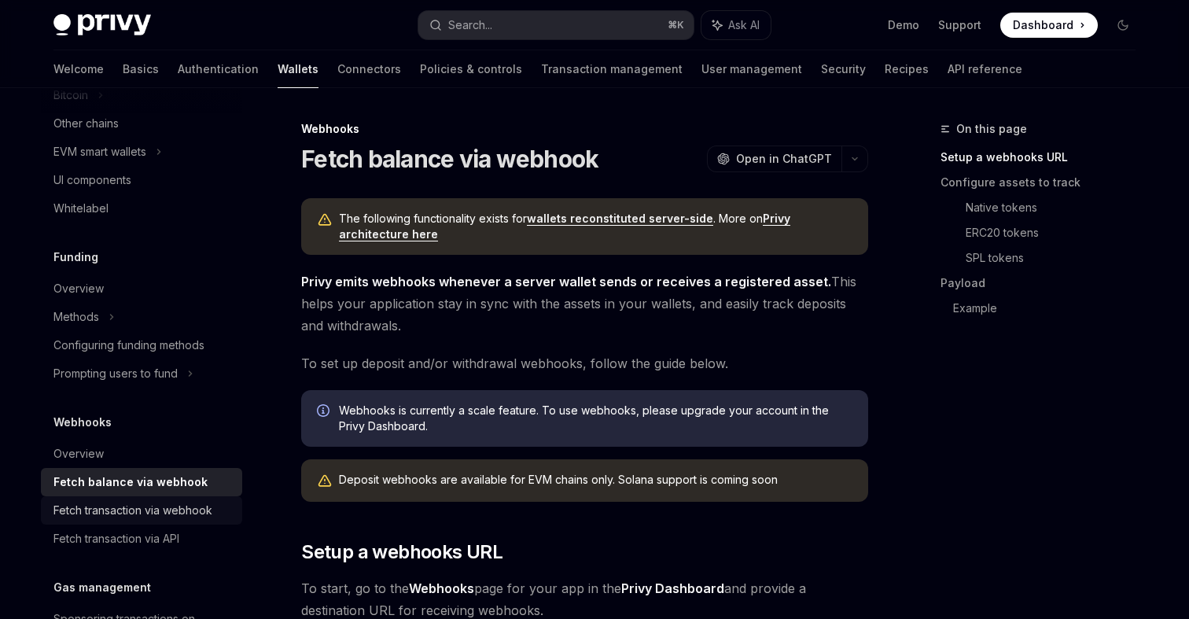
click at [162, 503] on div "Fetch transaction via webhook" at bounding box center [132, 510] width 159 height 19
type textarea "*"
